Goal: Navigation & Orientation: Find specific page/section

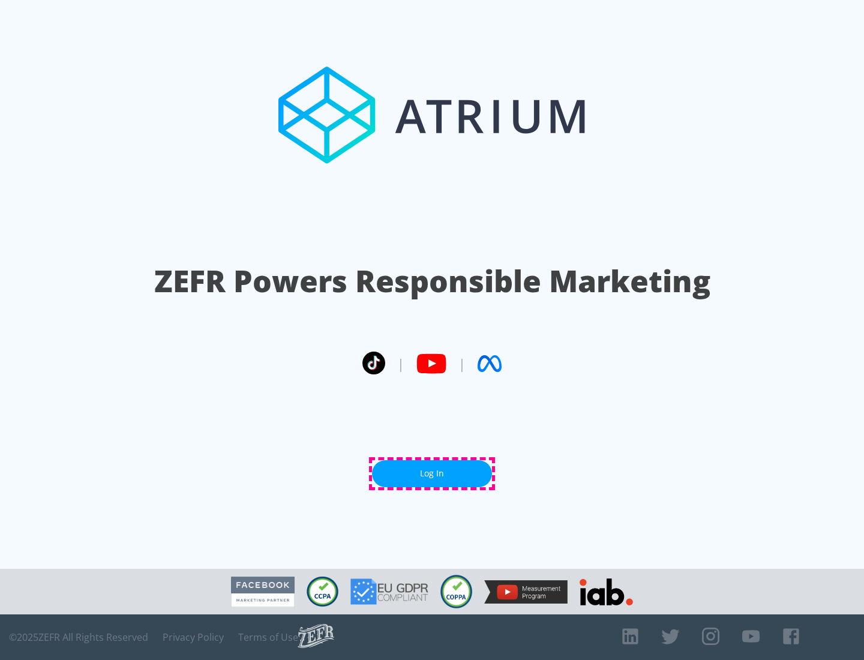
click at [432, 474] on link "Log In" at bounding box center [432, 473] width 120 height 27
